Goal: Manage account settings

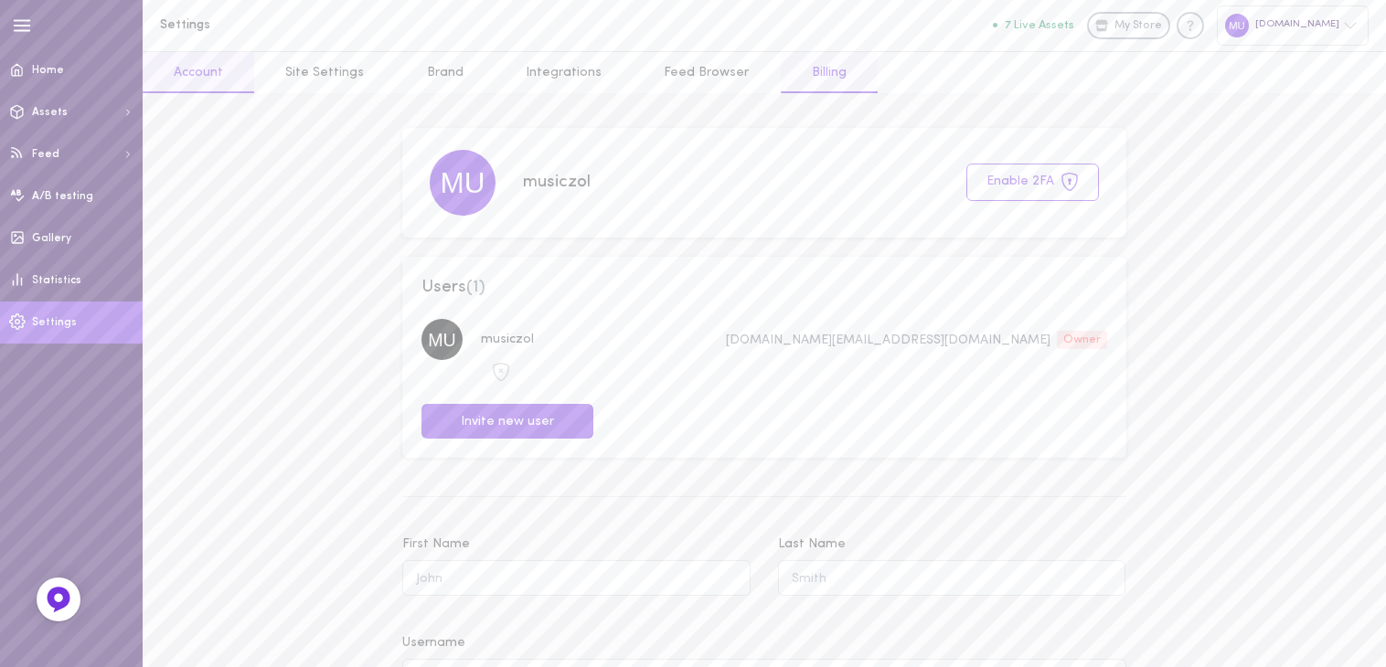
click at [815, 76] on link "Billing" at bounding box center [829, 72] width 97 height 41
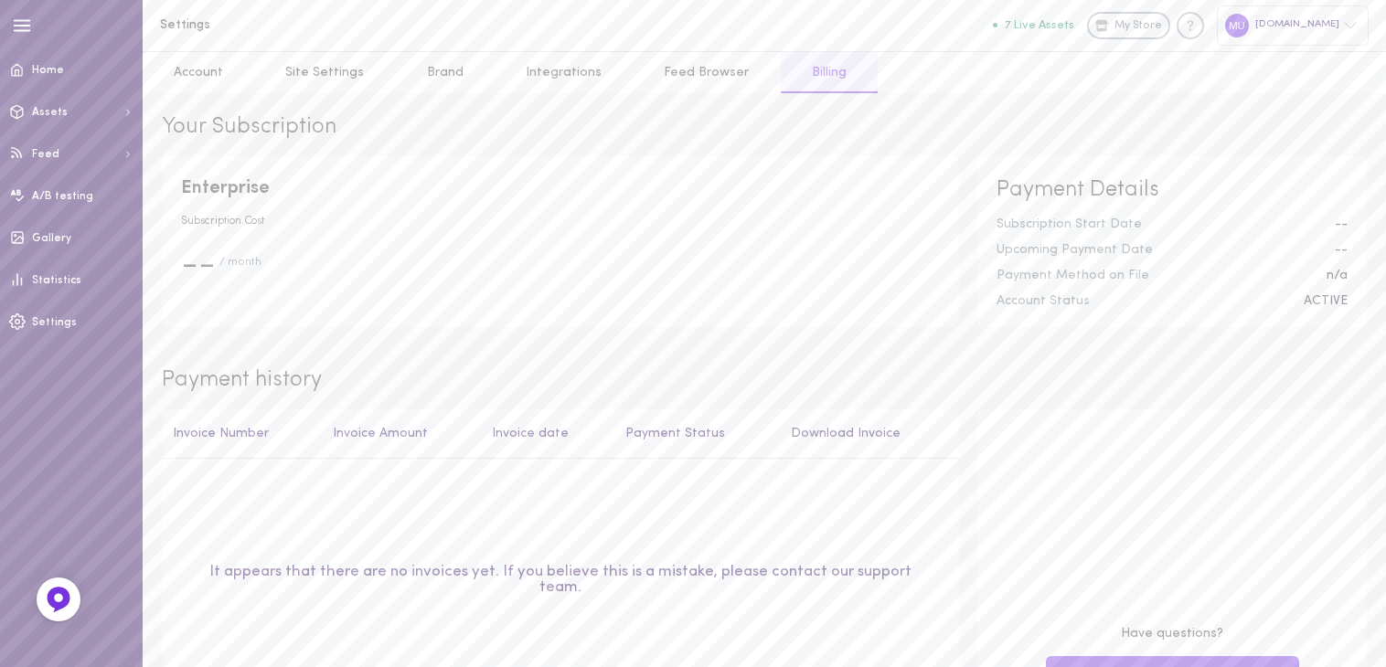
click at [1327, 36] on div "[DOMAIN_NAME]" at bounding box center [1293, 24] width 152 height 39
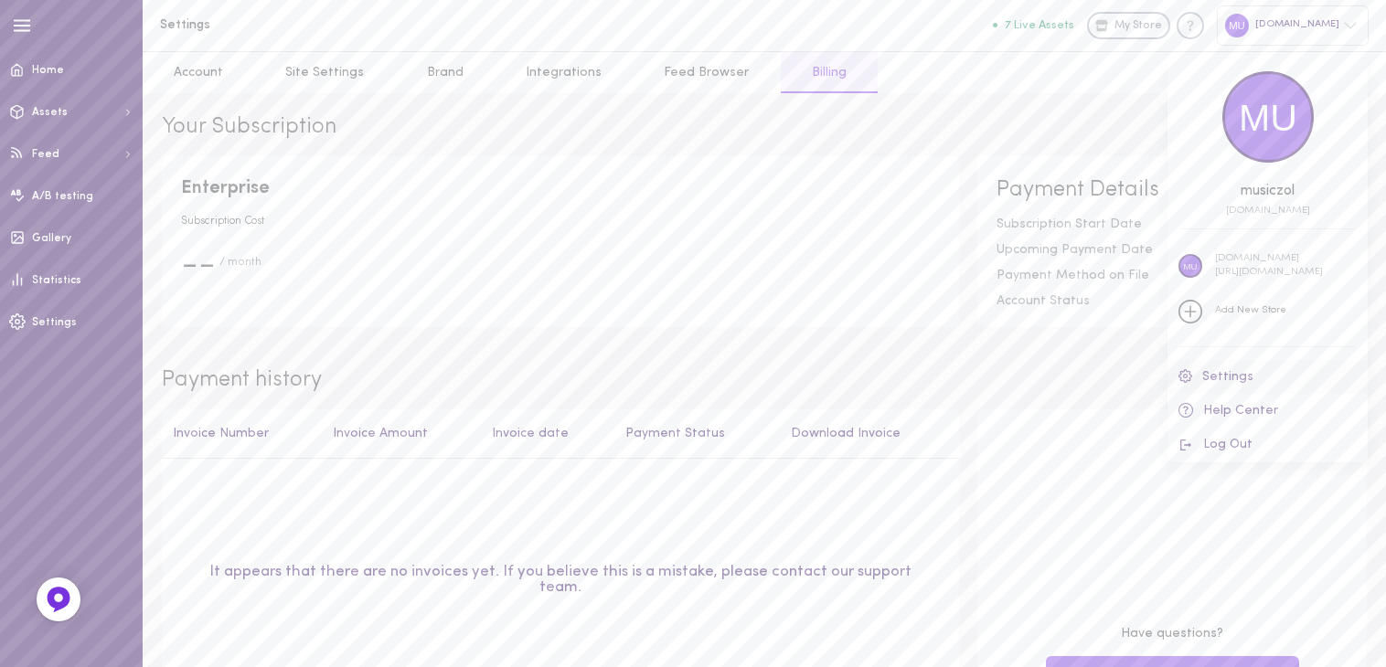
click at [1206, 374] on link "Settings" at bounding box center [1267, 377] width 200 height 34
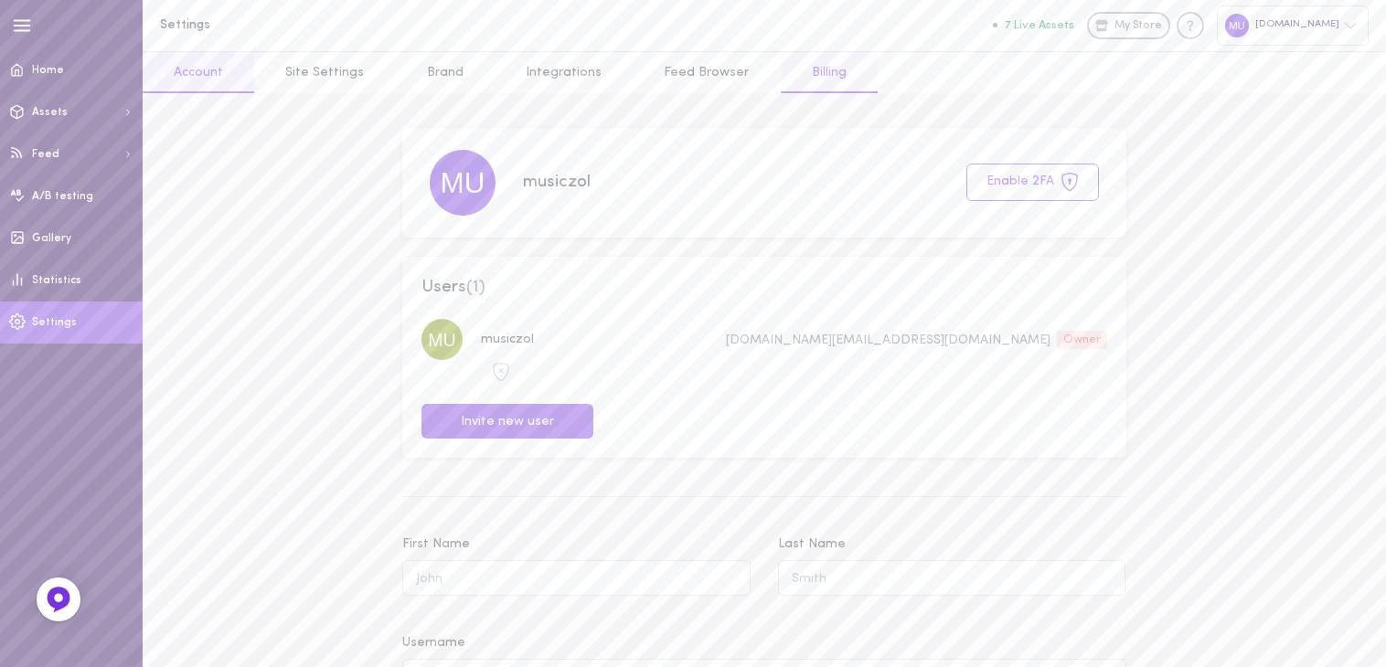
click at [785, 75] on link "Billing" at bounding box center [829, 72] width 97 height 41
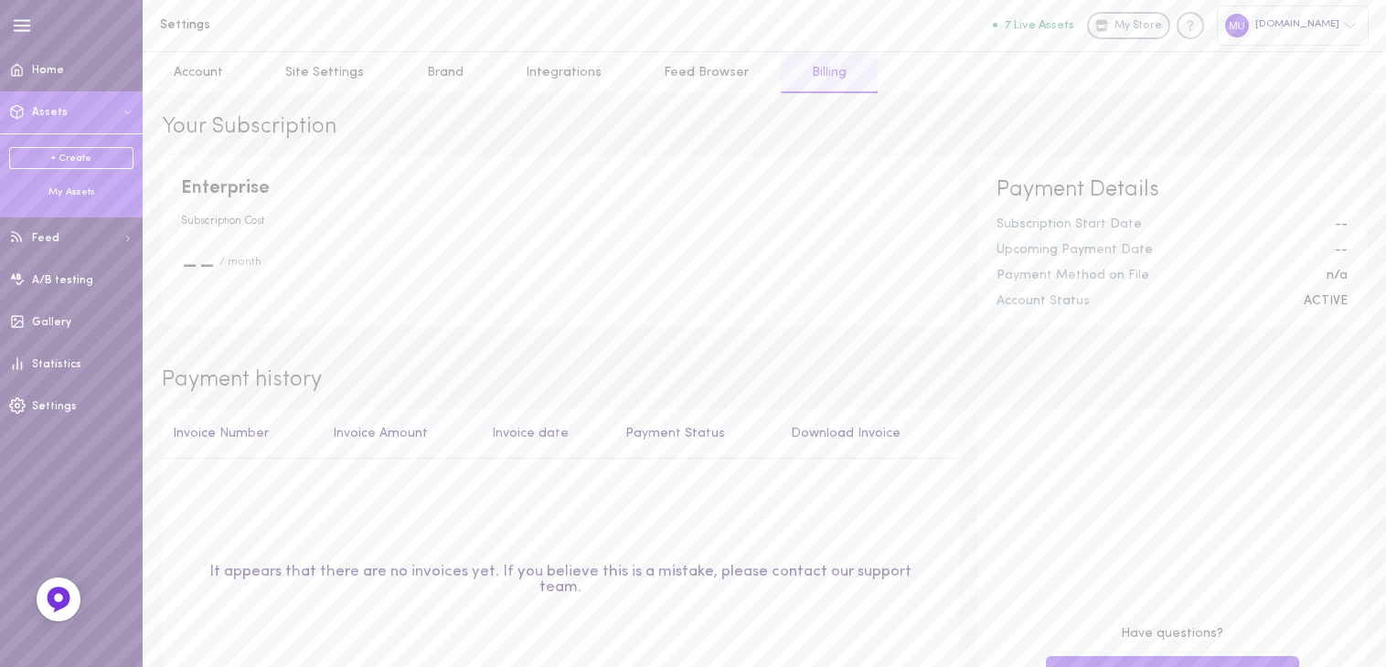
click at [45, 107] on span "Assets" at bounding box center [50, 112] width 36 height 11
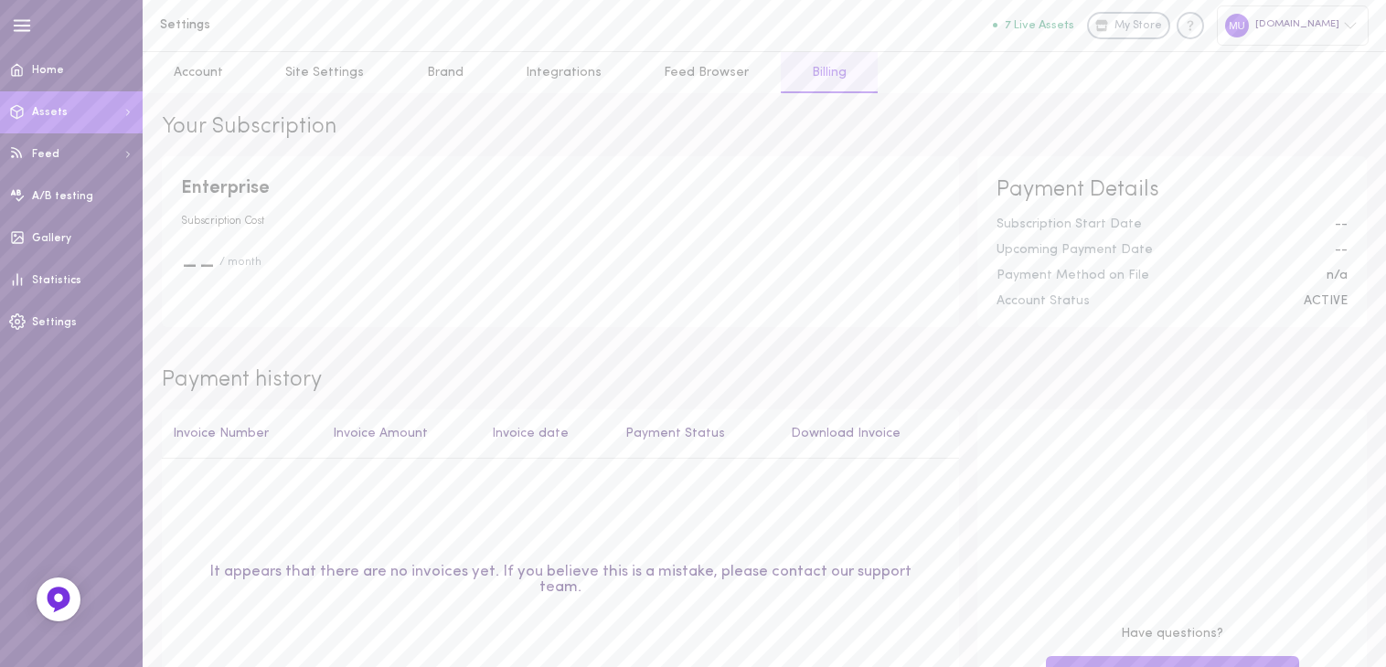
click at [129, 103] on button "Assets" at bounding box center [71, 112] width 143 height 42
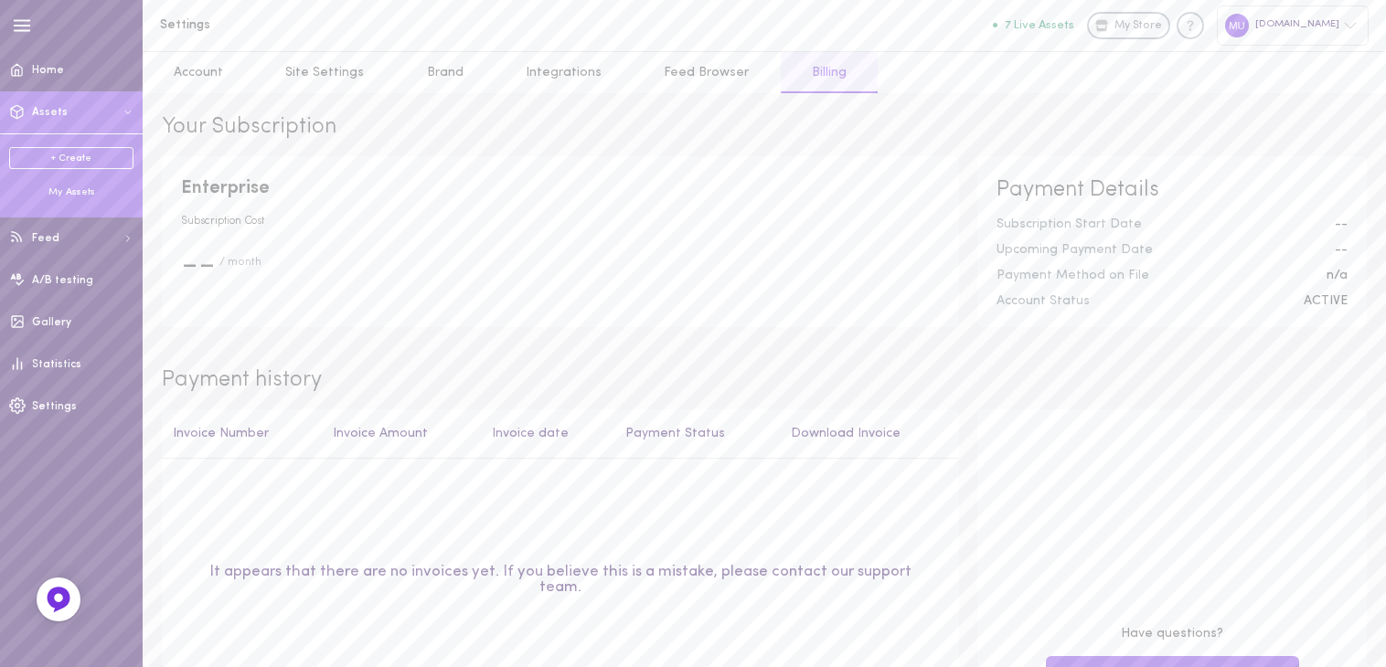
click at [75, 191] on div "My Assets" at bounding box center [71, 193] width 124 height 14
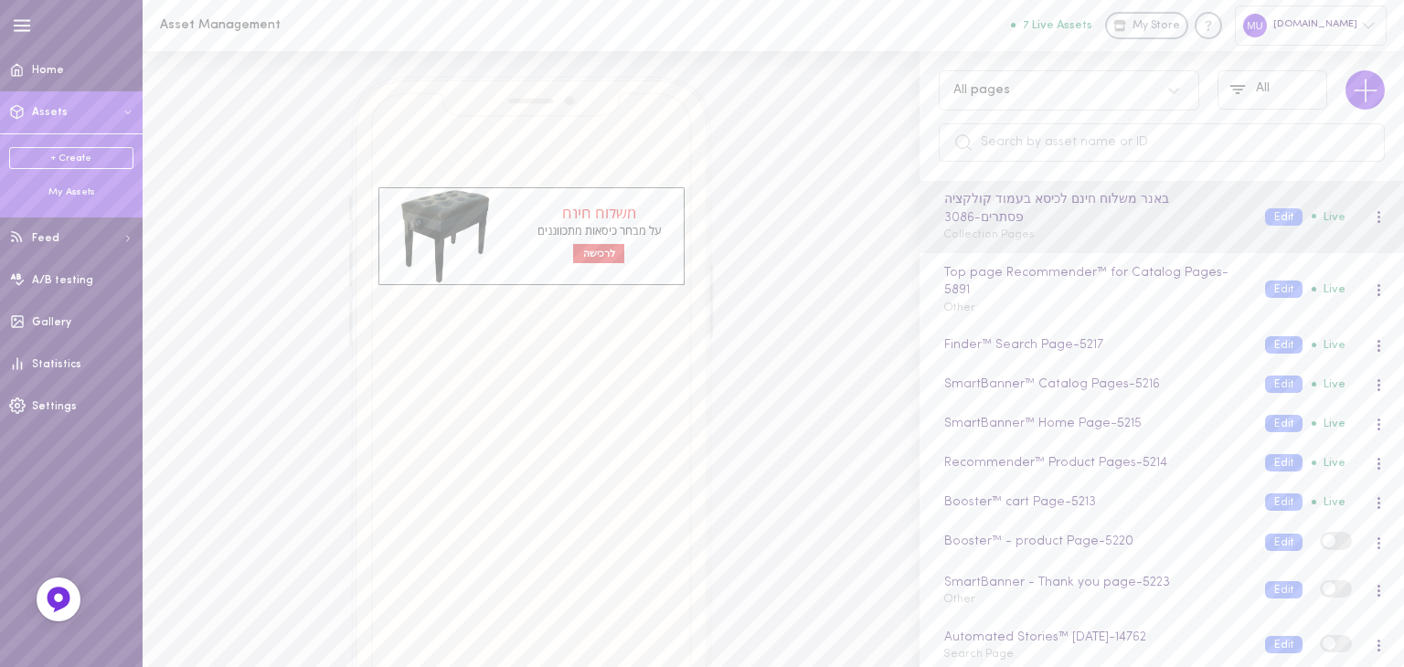
click at [1358, 27] on div "[DOMAIN_NAME]" at bounding box center [1311, 24] width 152 height 39
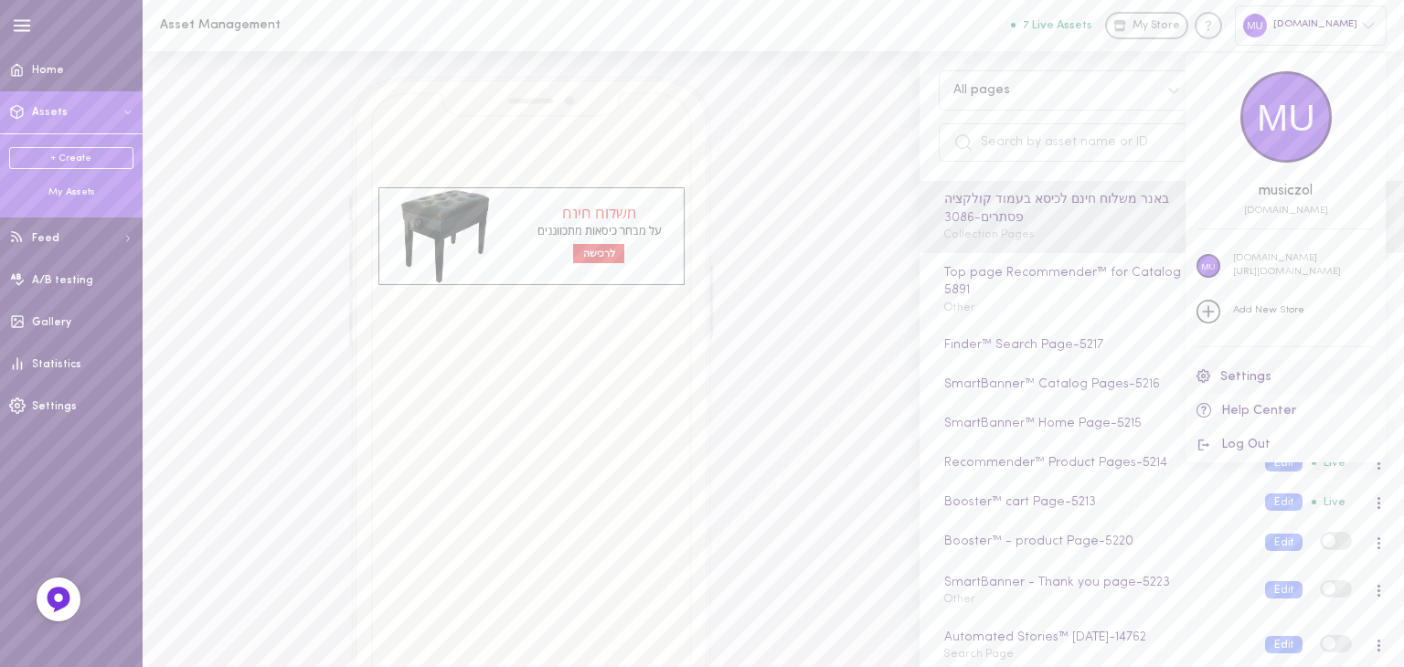
click at [1248, 379] on link "Settings" at bounding box center [1285, 377] width 200 height 34
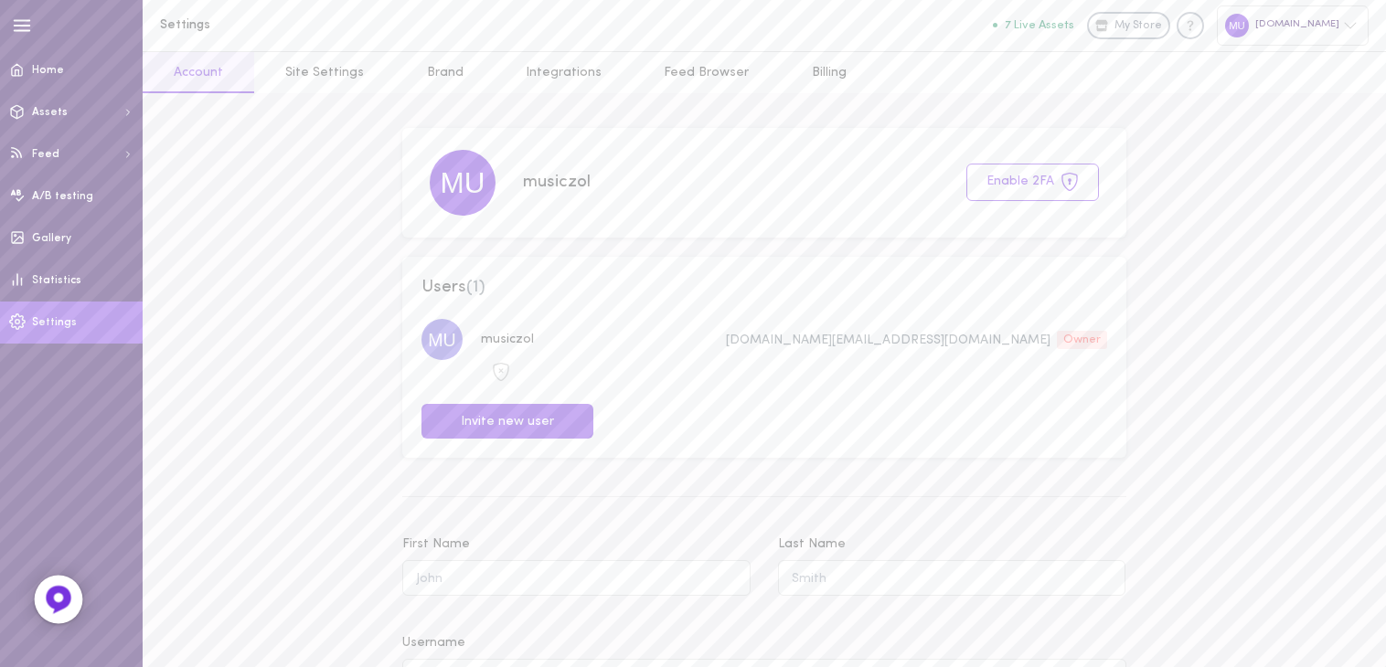
click at [44, 593] on img at bounding box center [59, 600] width 30 height 30
